Goal: Obtain resource: Download file/media

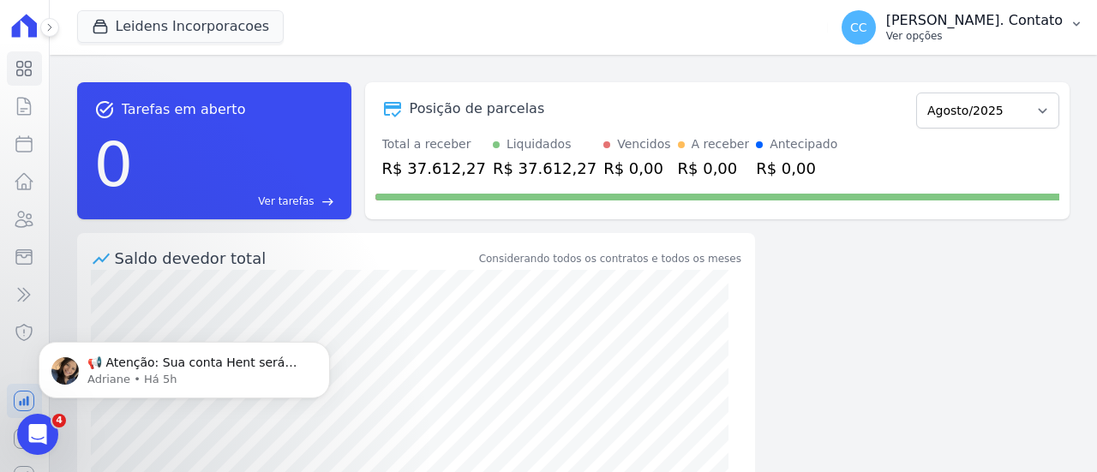
click at [1009, 30] on p "Ver opções" at bounding box center [974, 36] width 177 height 14
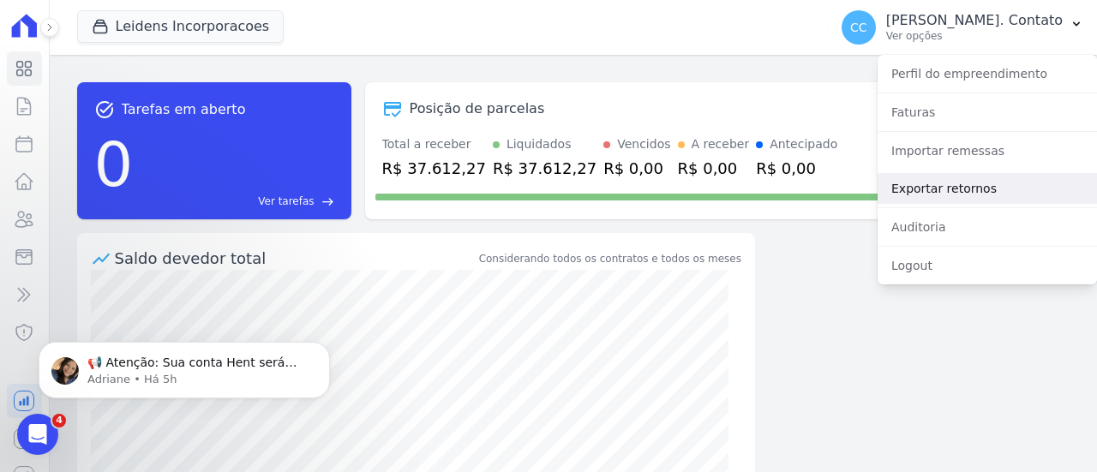
click at [932, 201] on link "Exportar retornos" at bounding box center [986, 188] width 219 height 31
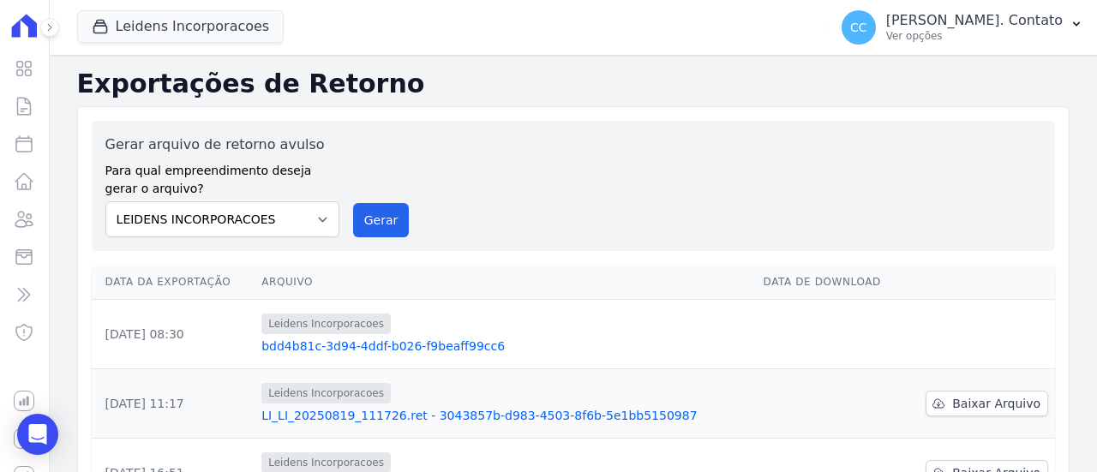
click at [464, 351] on link "bdd4b81c-3d94-4ddf-b026-f9beaff99cc6" at bounding box center [505, 346] width 488 height 17
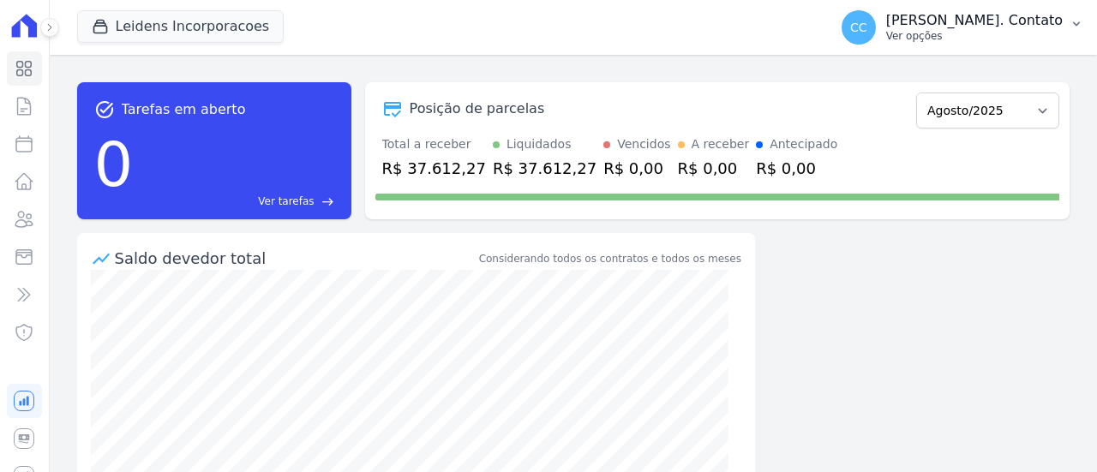
click at [1005, 45] on button "CC [PERSON_NAME]. Contato Ver opções" at bounding box center [962, 27] width 269 height 48
click at [1033, 40] on p "Ver opções" at bounding box center [974, 36] width 177 height 14
click at [1038, 30] on p "Ver opções" at bounding box center [974, 36] width 177 height 14
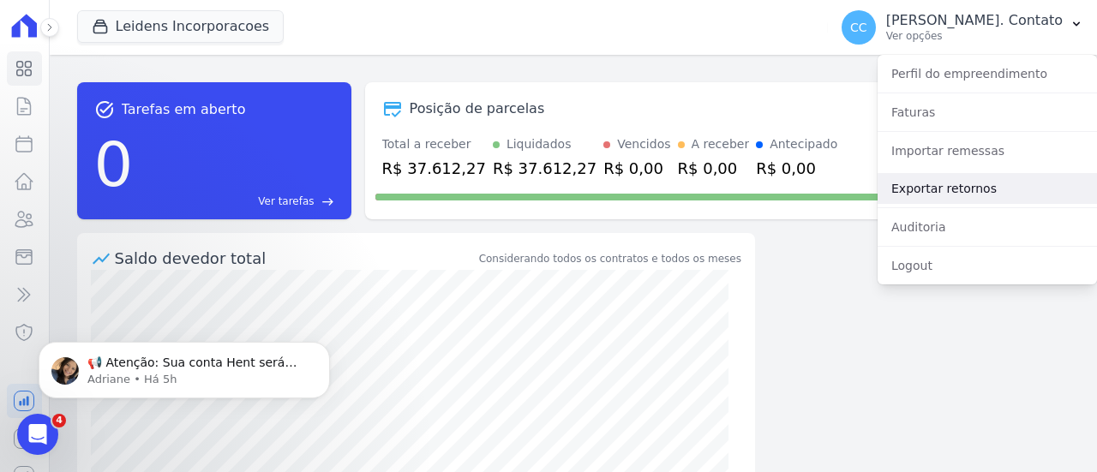
click at [967, 184] on link "Exportar retornos" at bounding box center [986, 188] width 219 height 31
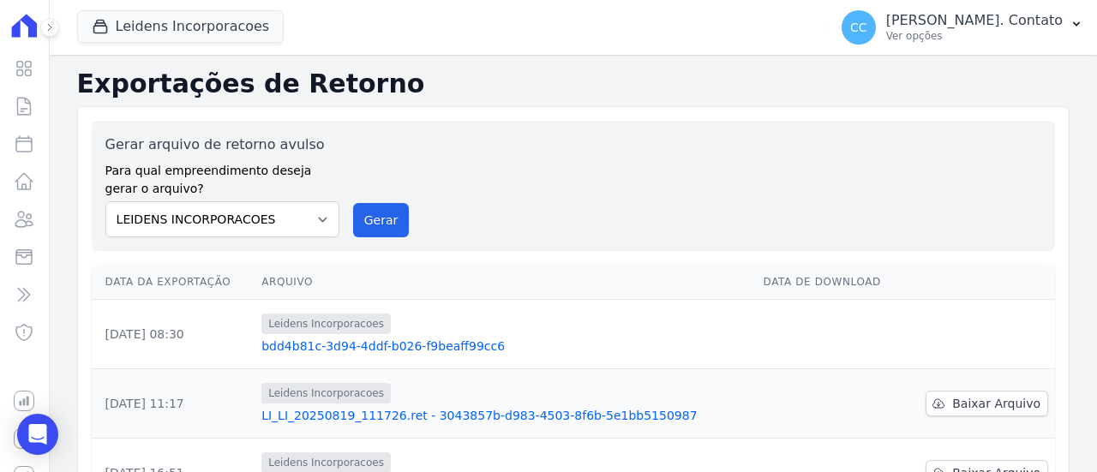
click at [519, 407] on link "LI_LI_20250819_111726.ret - 3043857b-d983-4503-8f6b-5e1bb5150987" at bounding box center [505, 415] width 488 height 17
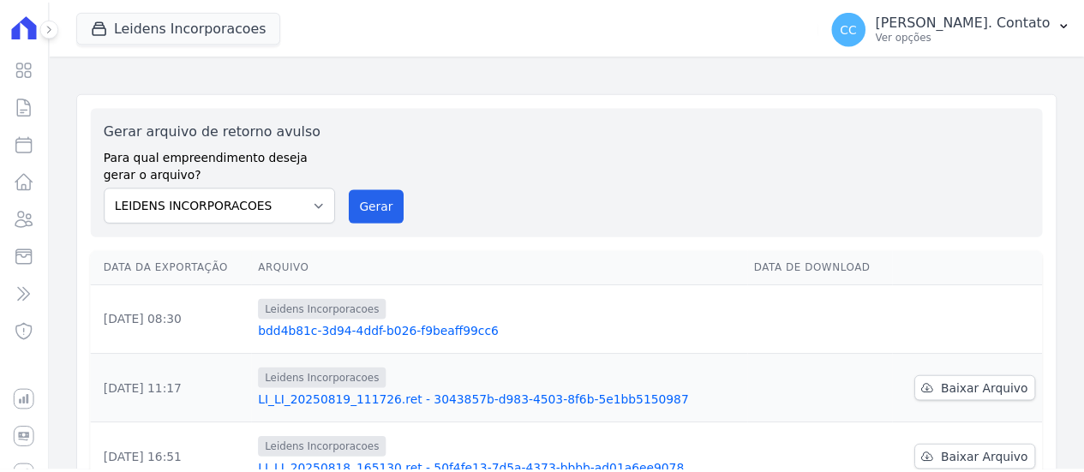
scroll to position [171, 0]
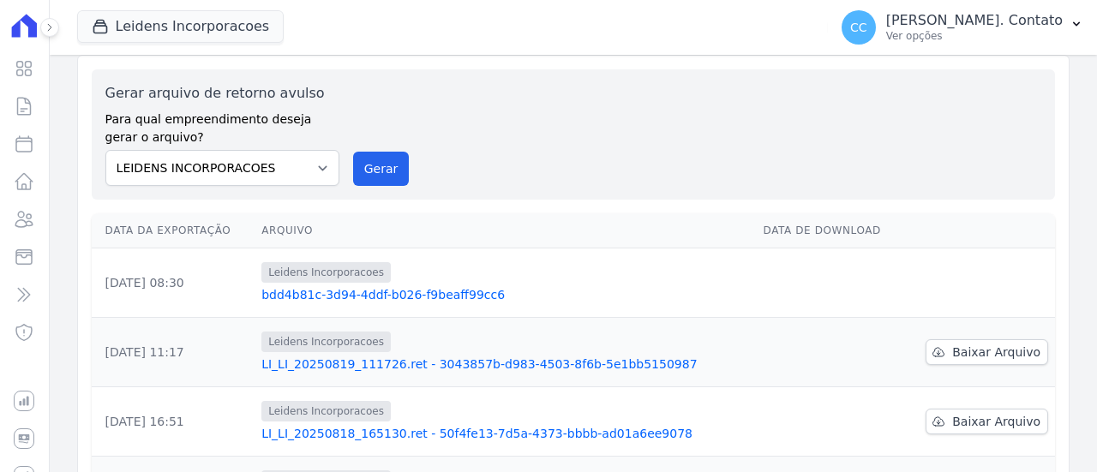
click at [414, 364] on link "LI_LI_20250819_111726.ret - 3043857b-d983-4503-8f6b-5e1bb5150987" at bounding box center [505, 364] width 488 height 17
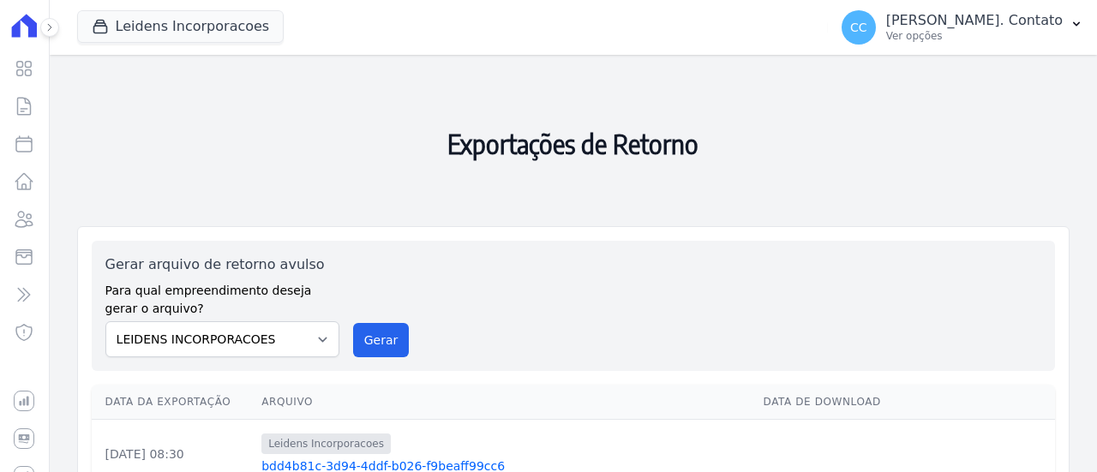
click at [454, 462] on link "bdd4b81c-3d94-4ddf-b026-f9beaff99cc6" at bounding box center [505, 466] width 488 height 17
